Goal: Information Seeking & Learning: Learn about a topic

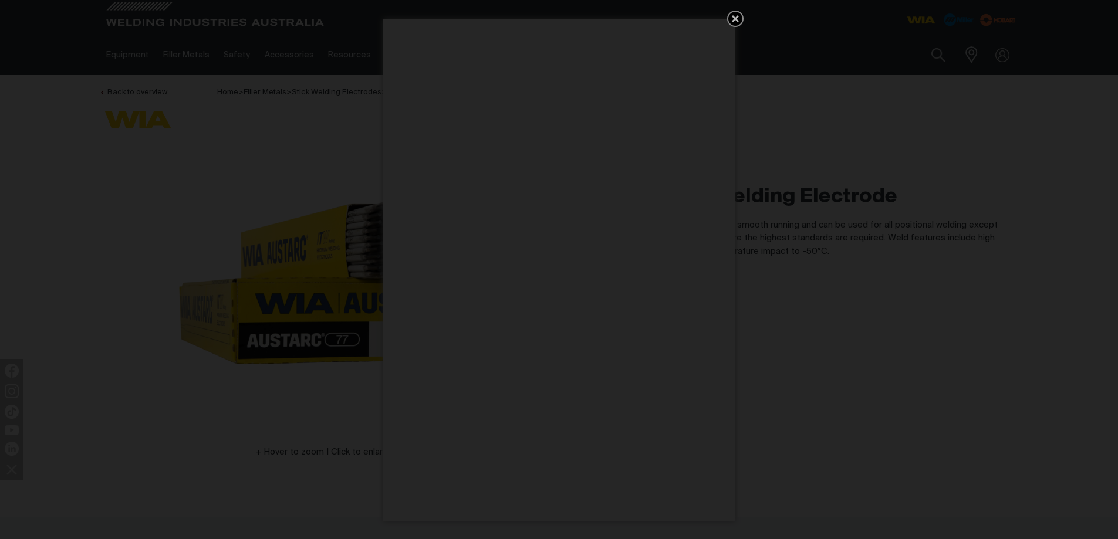
click at [733, 12] on icon "Get 5 WIA Welding Guides Free!" at bounding box center [735, 19] width 14 height 14
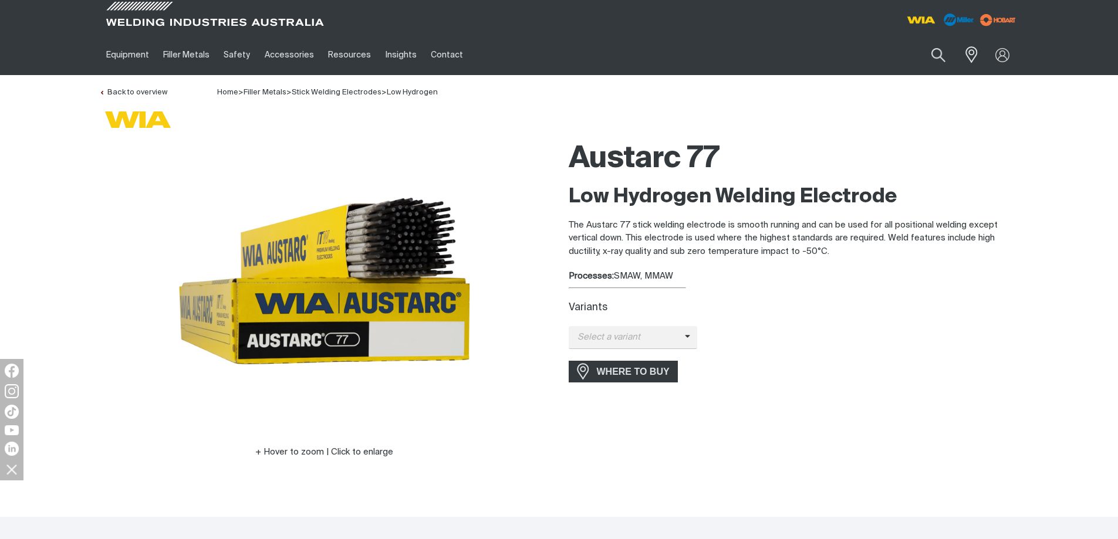
scroll to position [337, 0]
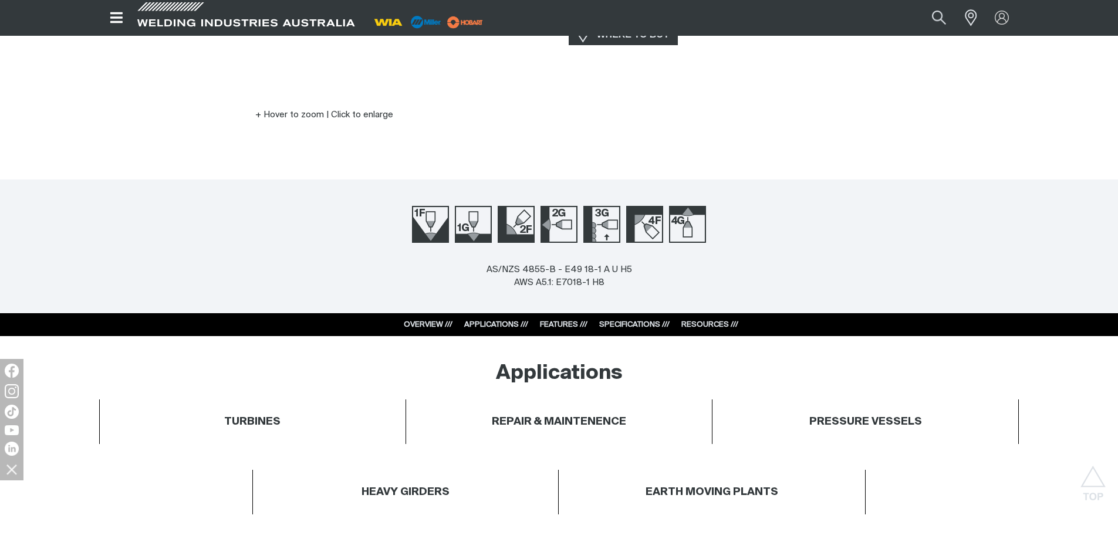
click at [655, 285] on div "AS/NZS 4855-B - E49 18-1 A U H5 AWS A5.1: E7018-1 H8" at bounding box center [559, 288] width 1118 height 50
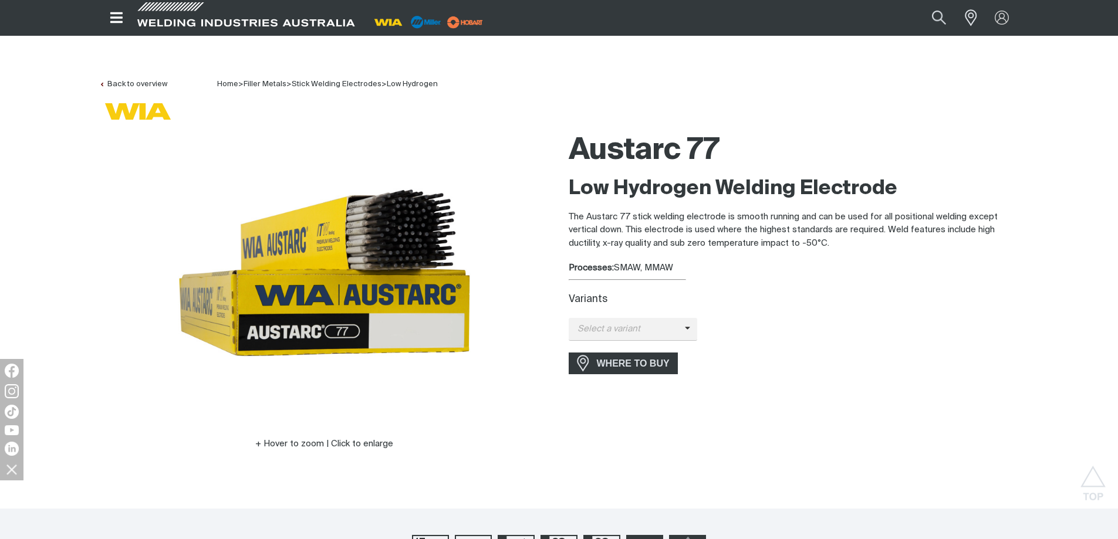
scroll to position [0, 0]
